Goal: Obtain resource: Download file/media

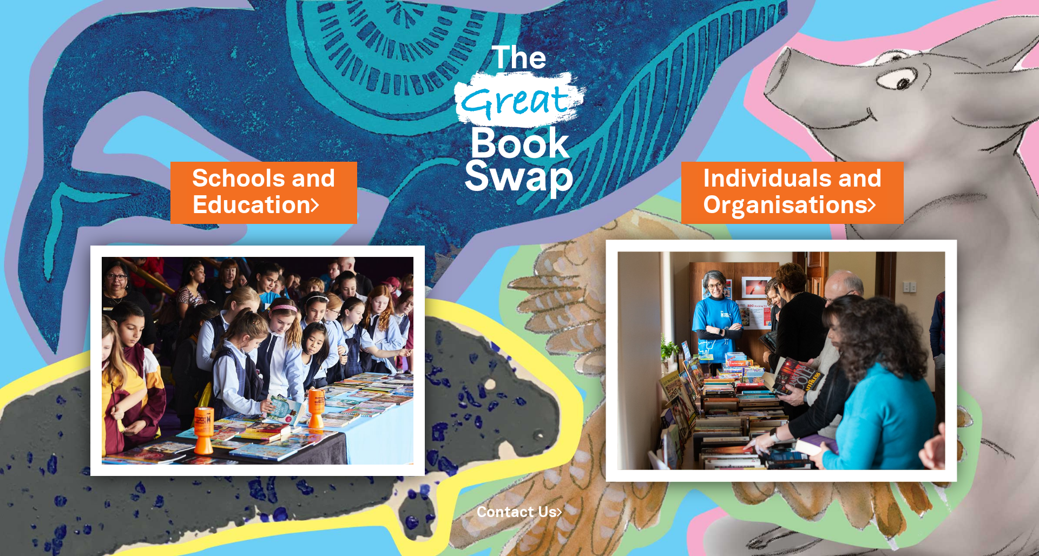
click at [792, 333] on img at bounding box center [781, 361] width 351 height 242
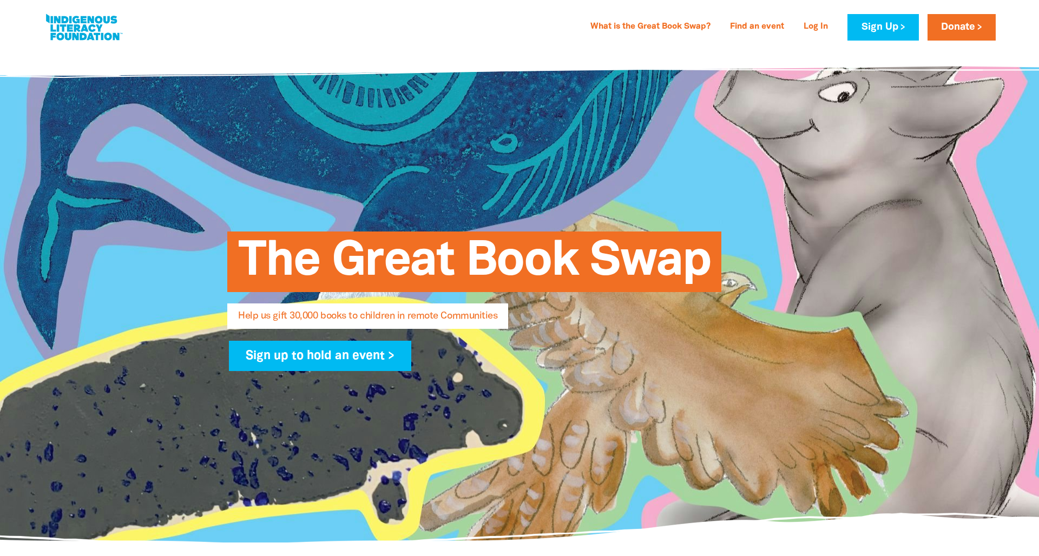
select select "AU"
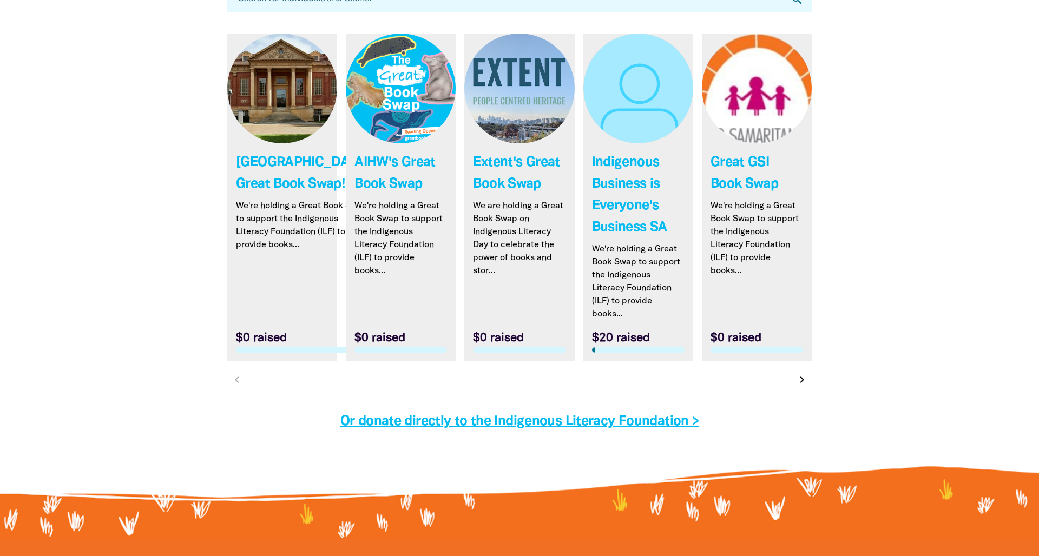
scroll to position [3220, 0]
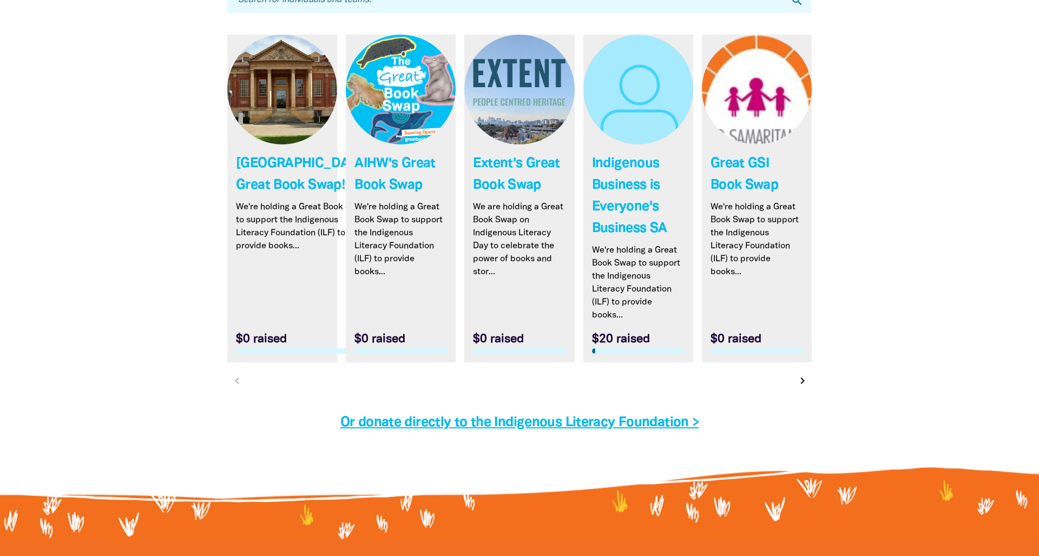
click at [801, 383] on icon "chevron_right" at bounding box center [802, 380] width 13 height 13
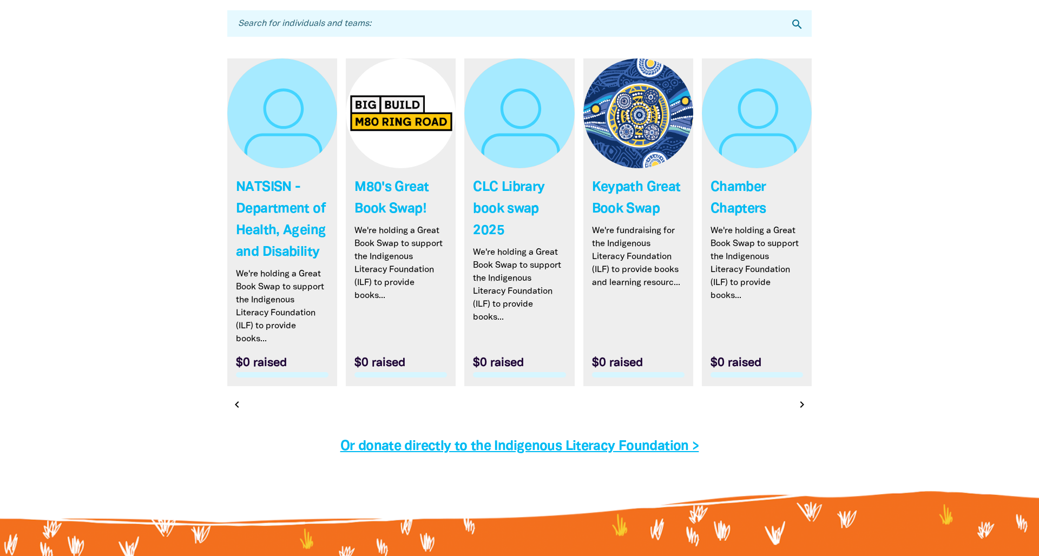
scroll to position [3199, 0]
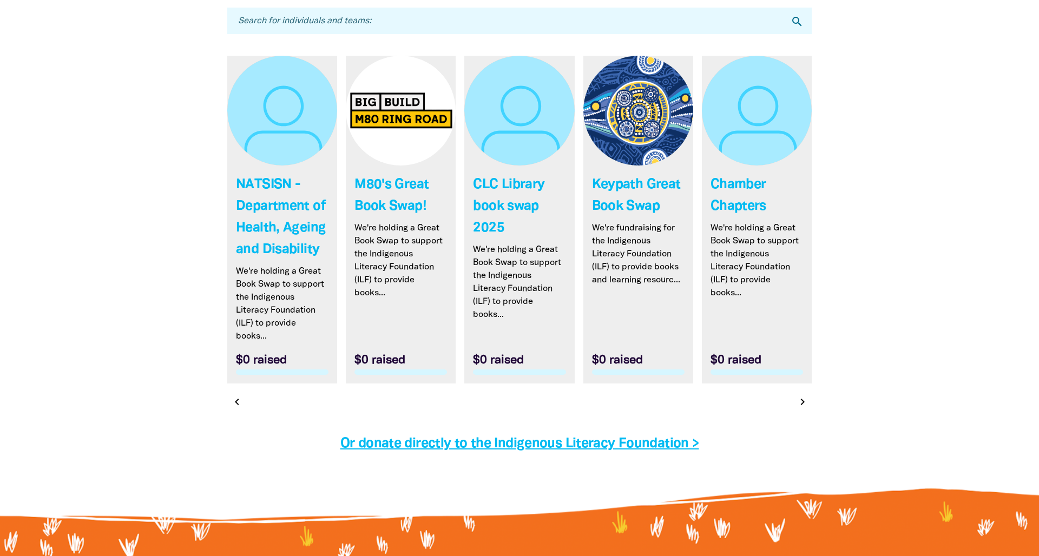
click at [804, 408] on icon "chevron_right" at bounding box center [802, 401] width 13 height 13
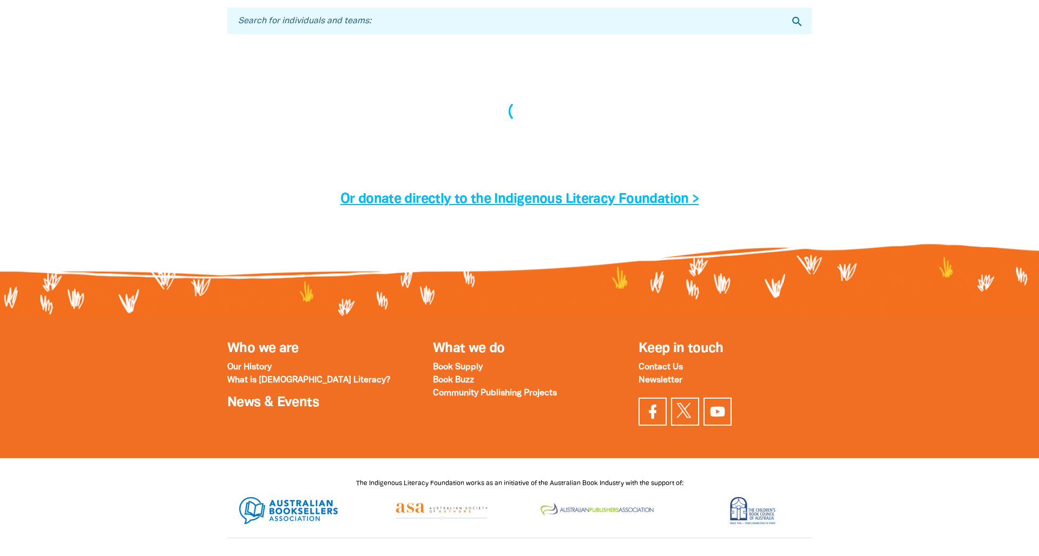
scroll to position [3199, 0]
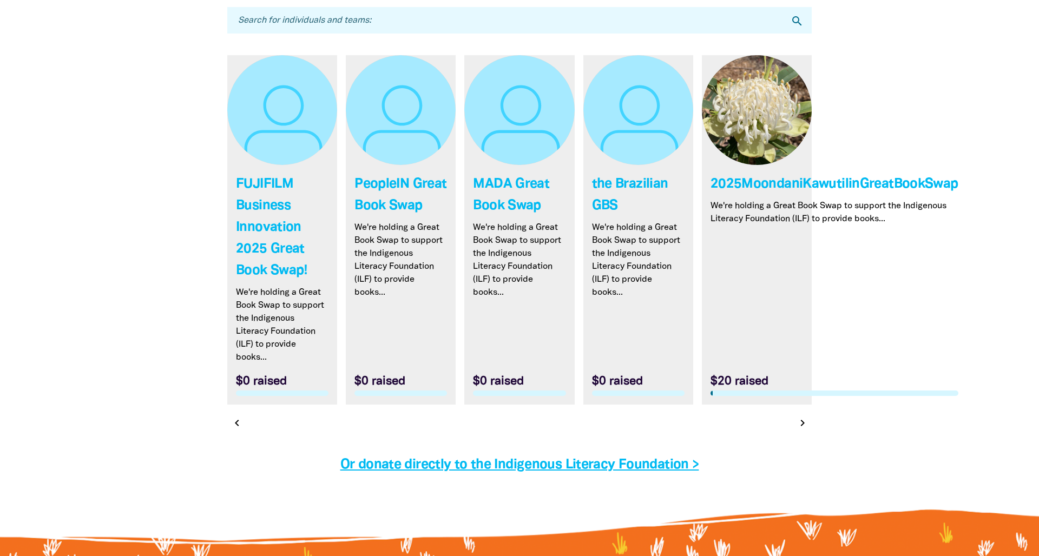
click at [800, 423] on icon "chevron_right" at bounding box center [802, 423] width 13 height 13
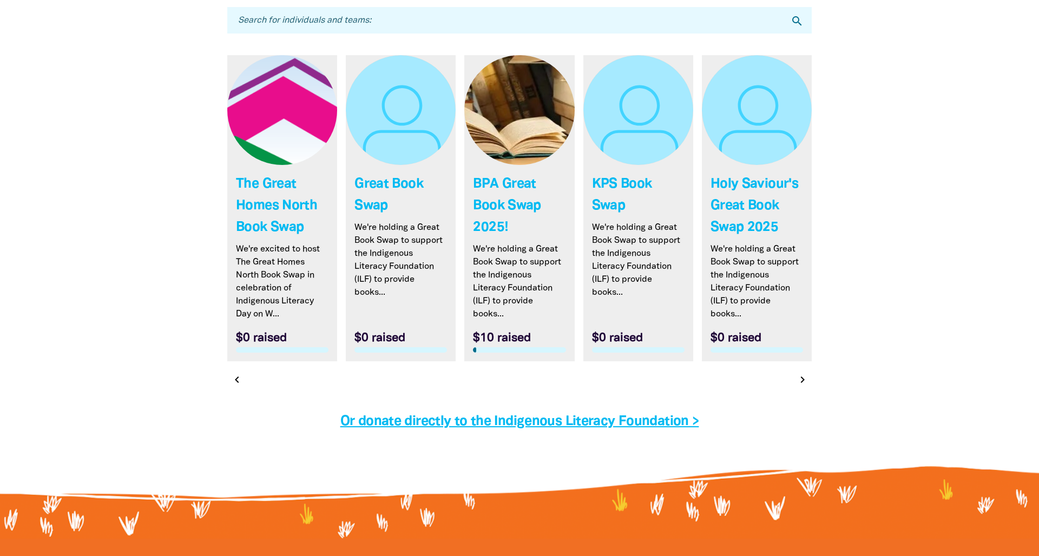
click at [804, 377] on icon "chevron_right" at bounding box center [802, 379] width 13 height 13
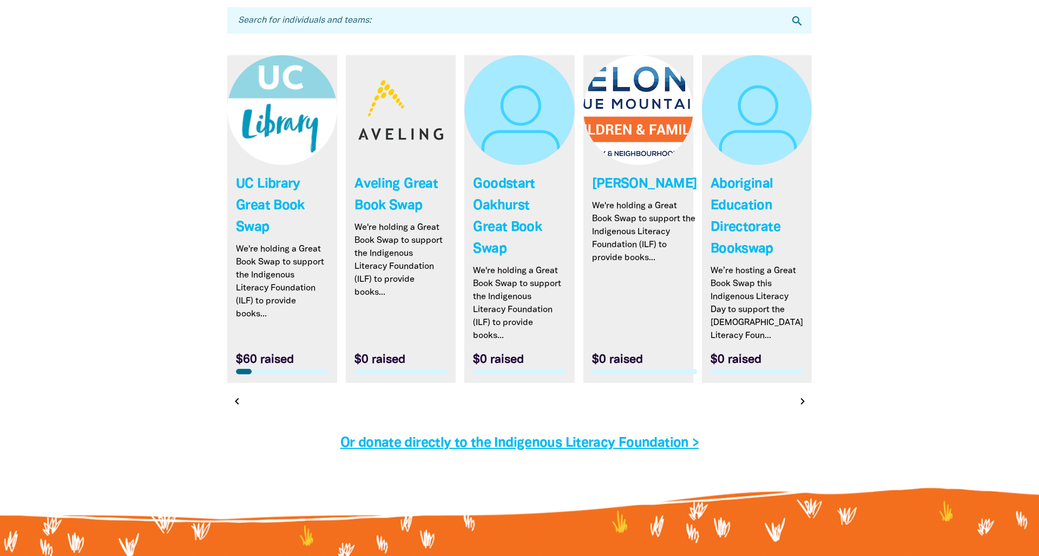
click at [802, 403] on icon "chevron_right" at bounding box center [802, 401] width 13 height 13
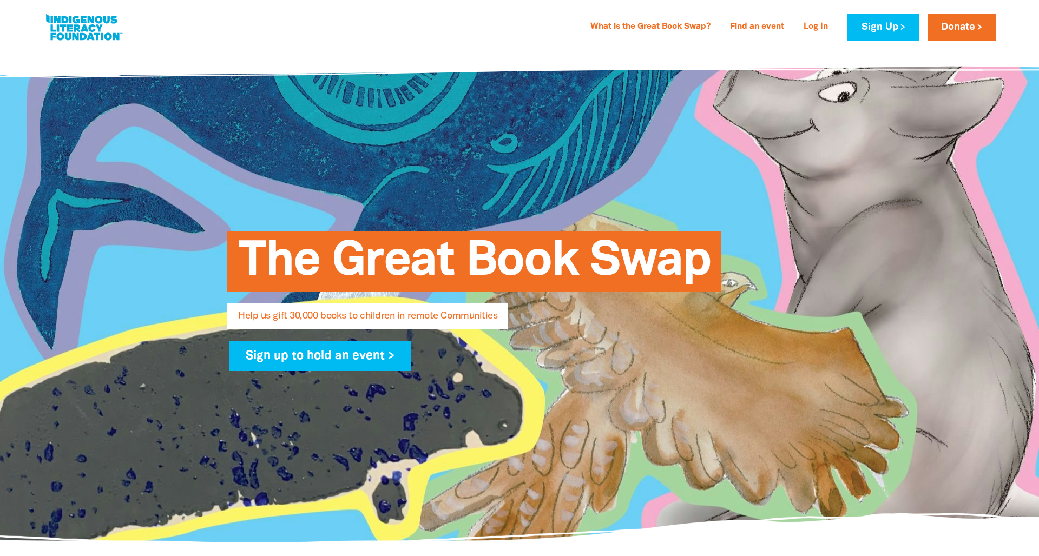
scroll to position [0, 0]
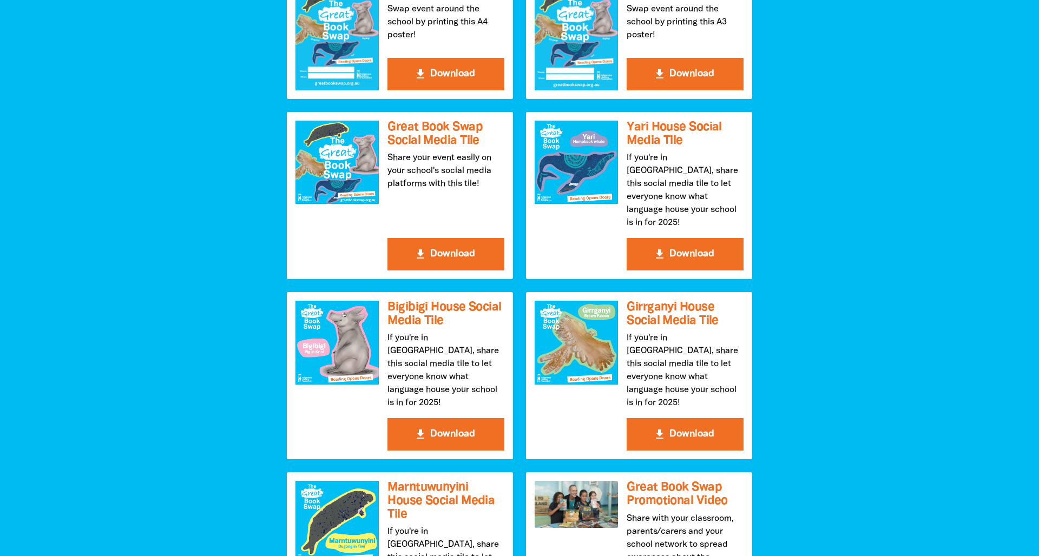
scroll to position [1251, 0]
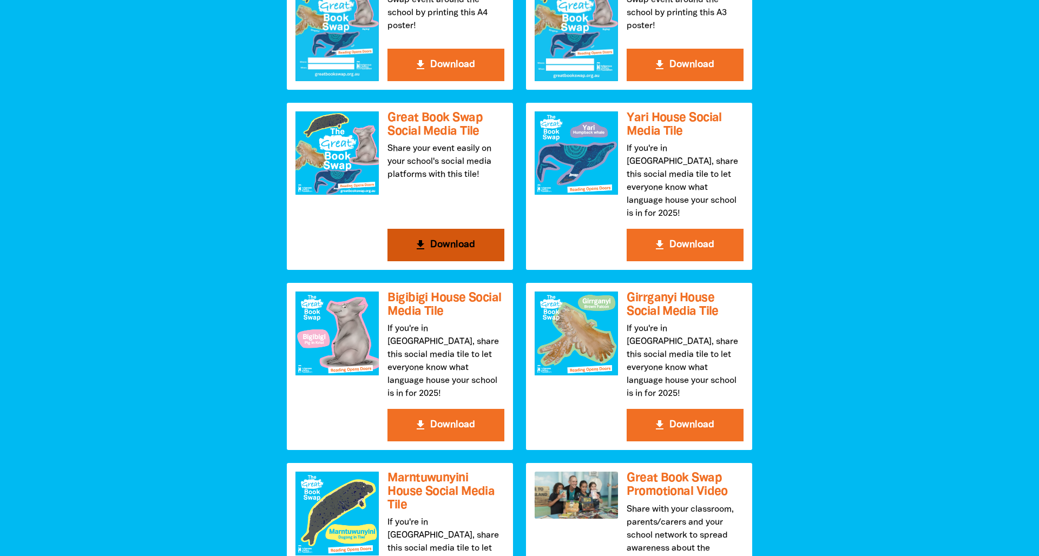
click at [436, 261] on button "get_app Download" at bounding box center [445, 245] width 117 height 32
